Goal: Information Seeking & Learning: Learn about a topic

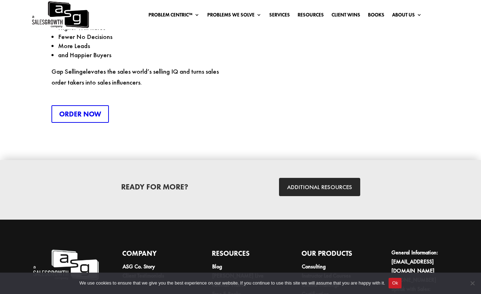
scroll to position [1839, 0]
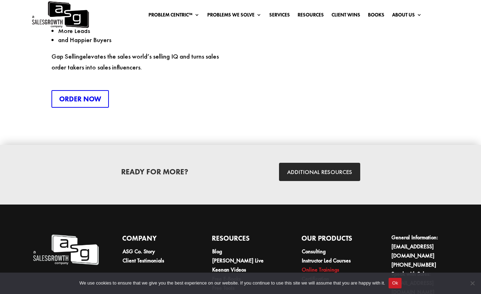
click at [314, 266] on link "Online Trainings" at bounding box center [320, 269] width 37 height 7
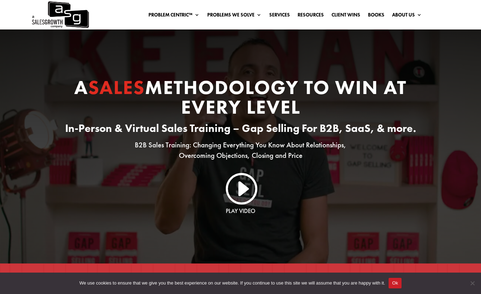
click at [242, 187] on link "I" at bounding box center [241, 188] width 34 height 34
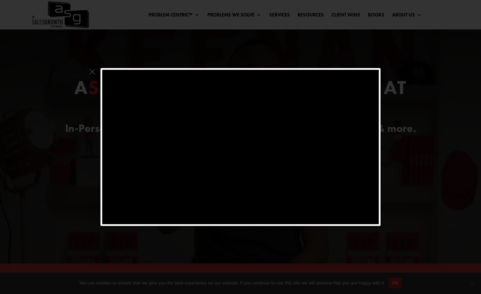
click at [92, 71] on span at bounding box center [92, 73] width 9 height 11
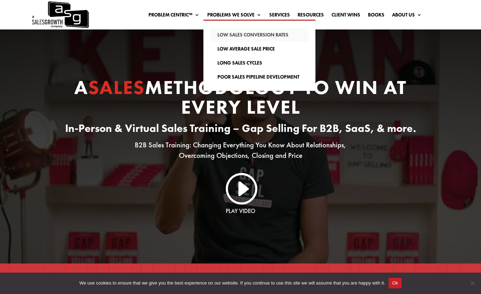
click at [248, 34] on link "Low Sales Conversion Rates" at bounding box center [260, 35] width 98 height 14
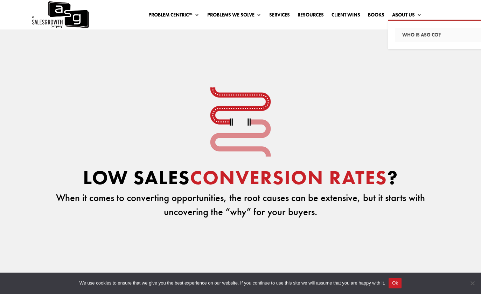
click at [419, 36] on link "Who Is ASG co?" at bounding box center [445, 35] width 98 height 14
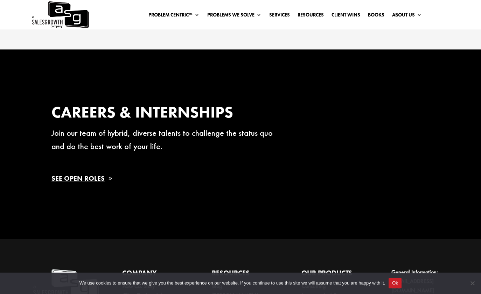
scroll to position [1067, 0]
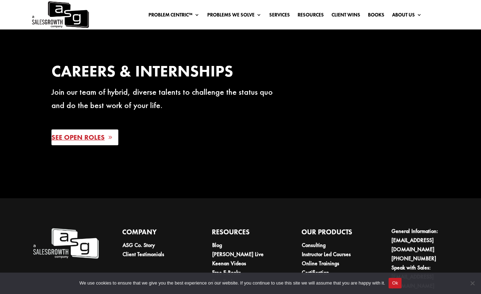
click at [91, 145] on link "See Open Roles" at bounding box center [85, 137] width 67 height 16
click at [374, 15] on link "Books" at bounding box center [376, 16] width 16 height 8
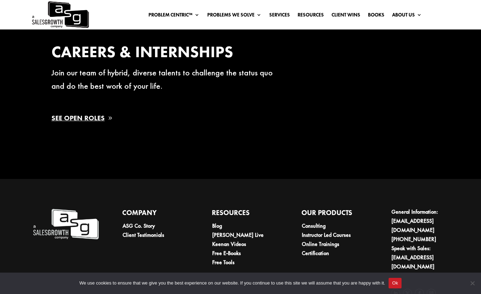
scroll to position [1107, 0]
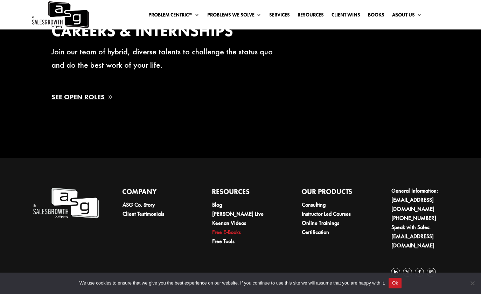
click at [225, 235] on link "Free E-Books" at bounding box center [226, 231] width 29 height 7
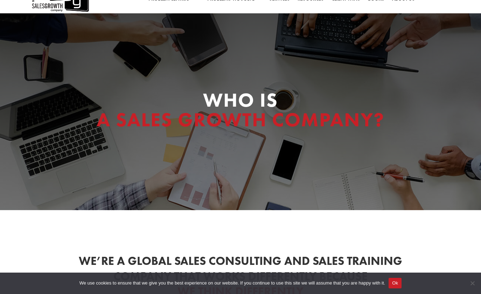
scroll to position [0, 0]
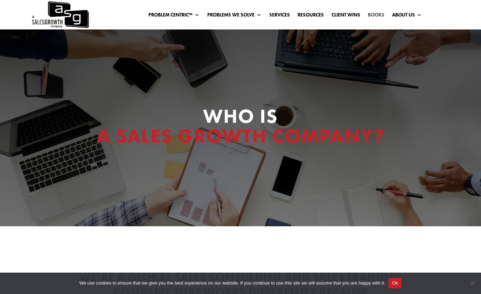
click at [373, 14] on link "Books" at bounding box center [376, 16] width 16 height 8
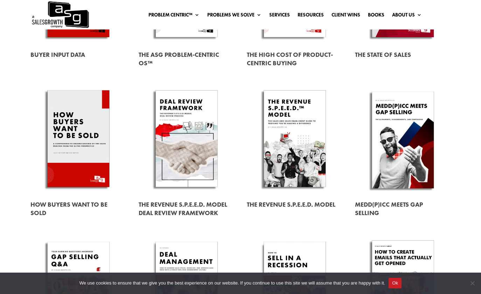
scroll to position [171, 0]
click at [81, 137] on link at bounding box center [78, 139] width 96 height 109
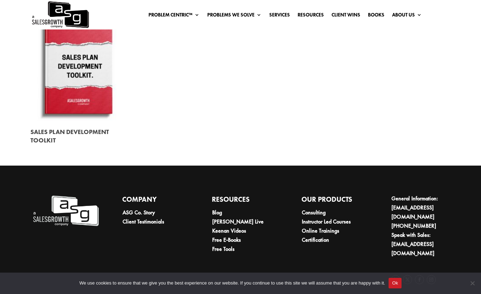
scroll to position [964, 0]
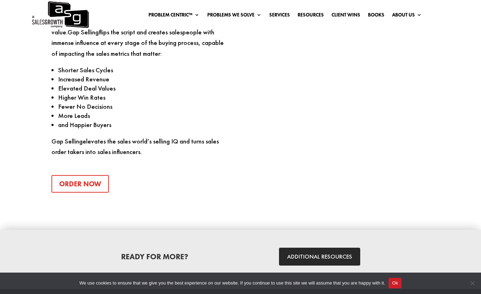
scroll to position [865, 0]
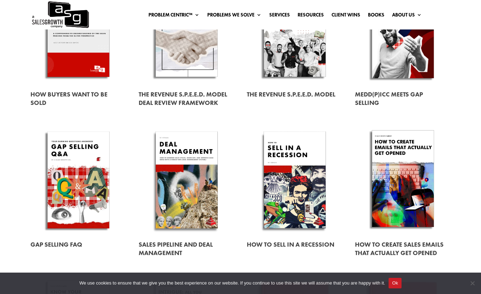
scroll to position [281, 0]
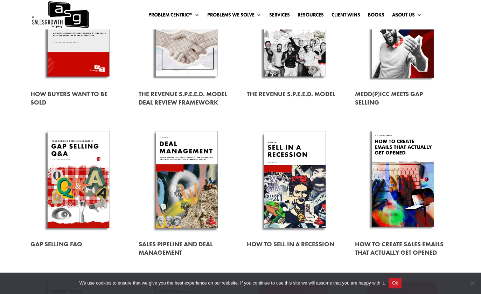
click at [79, 176] on link at bounding box center [78, 179] width 96 height 109
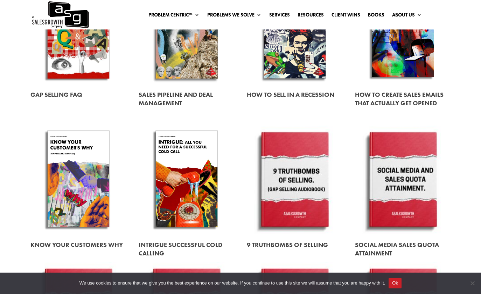
scroll to position [431, 0]
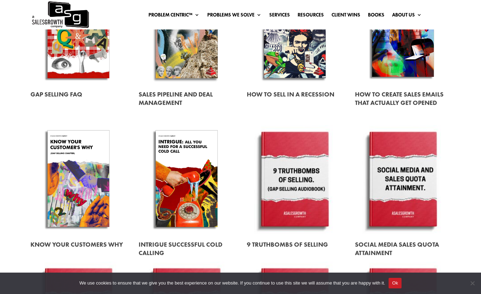
click at [85, 170] on link at bounding box center [78, 179] width 96 height 109
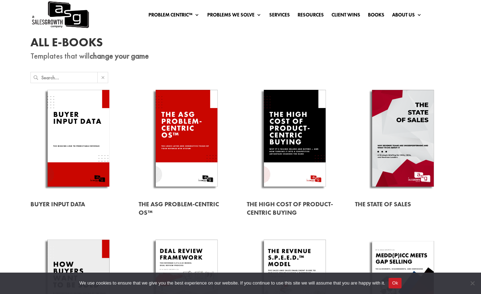
scroll to position [0, 0]
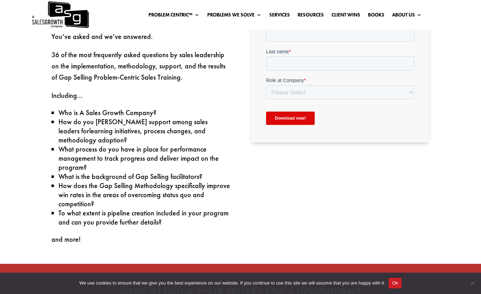
scroll to position [262, 0]
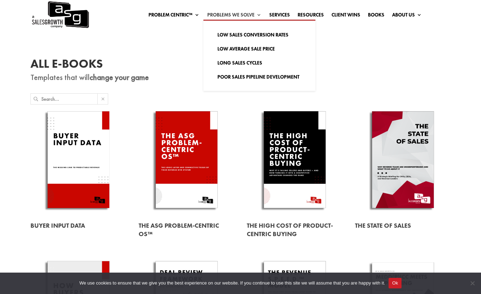
click at [254, 16] on link "Problems We Solve" at bounding box center [234, 16] width 54 height 8
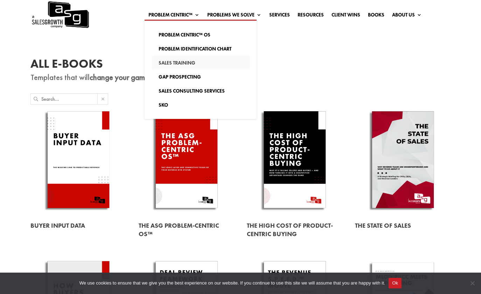
click at [183, 61] on link "Sales Training" at bounding box center [201, 63] width 98 height 14
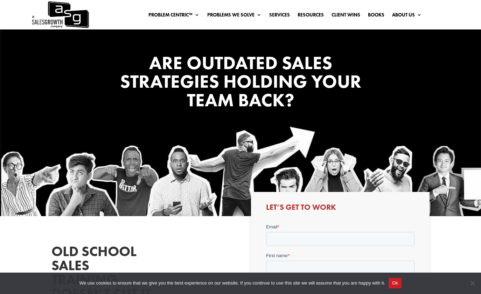
click at [59, 16] on img at bounding box center [60, 14] width 58 height 29
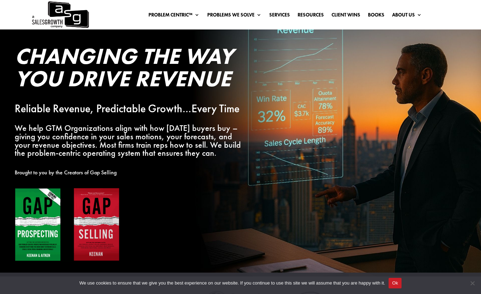
scroll to position [32, 0]
